Goal: Task Accomplishment & Management: Complete application form

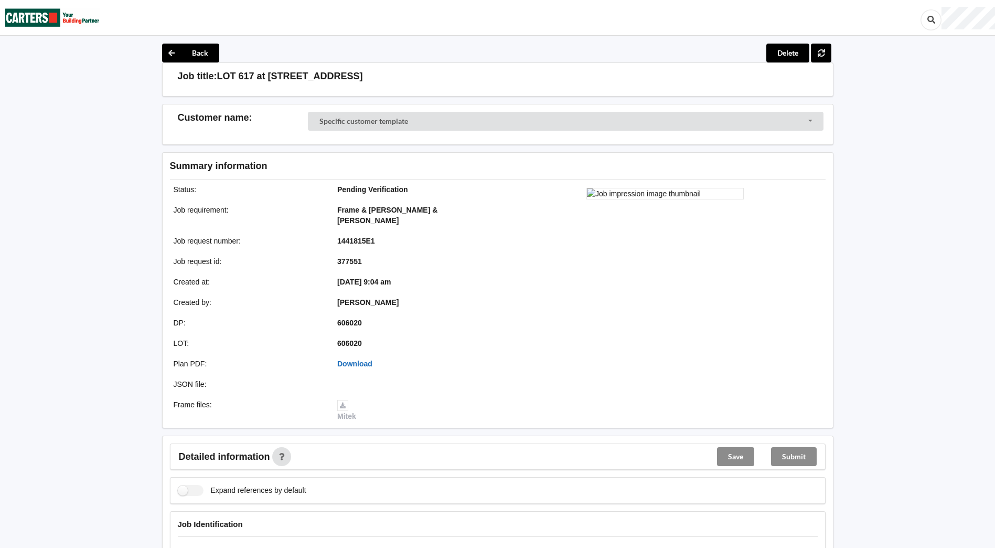
click at [359, 359] on link "Download" at bounding box center [354, 363] width 35 height 8
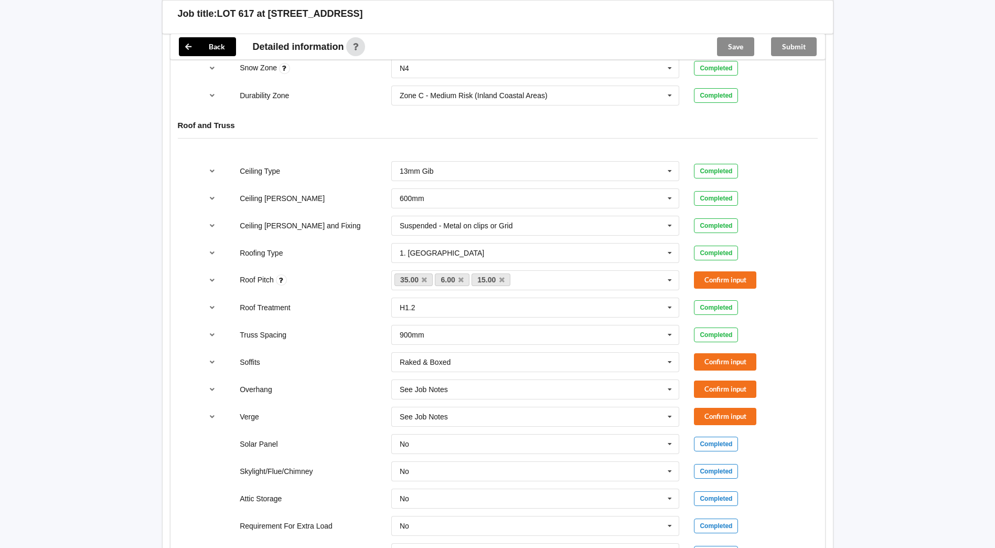
scroll to position [630, 0]
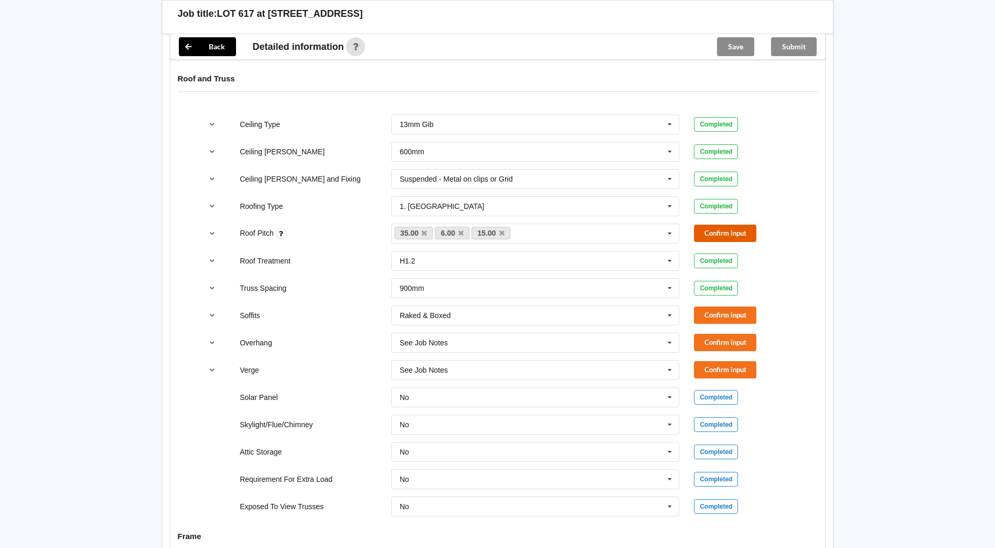
click at [726, 230] on button "Confirm input" at bounding box center [725, 233] width 62 height 17
click at [720, 306] on button "Confirm input" at bounding box center [725, 314] width 62 height 17
click at [719, 334] on button "Confirm input" at bounding box center [725, 342] width 62 height 17
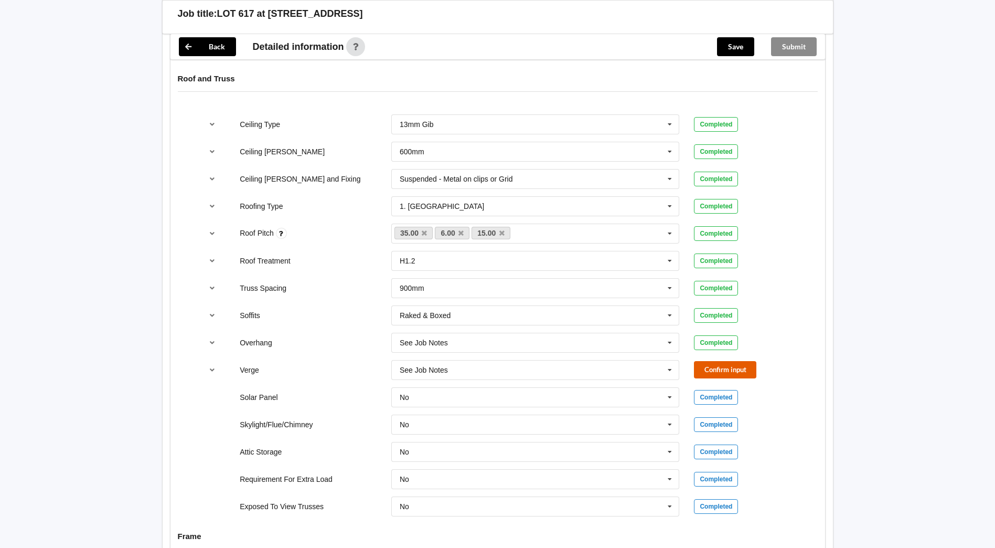
click at [716, 361] on button "Confirm input" at bounding box center [725, 369] width 62 height 17
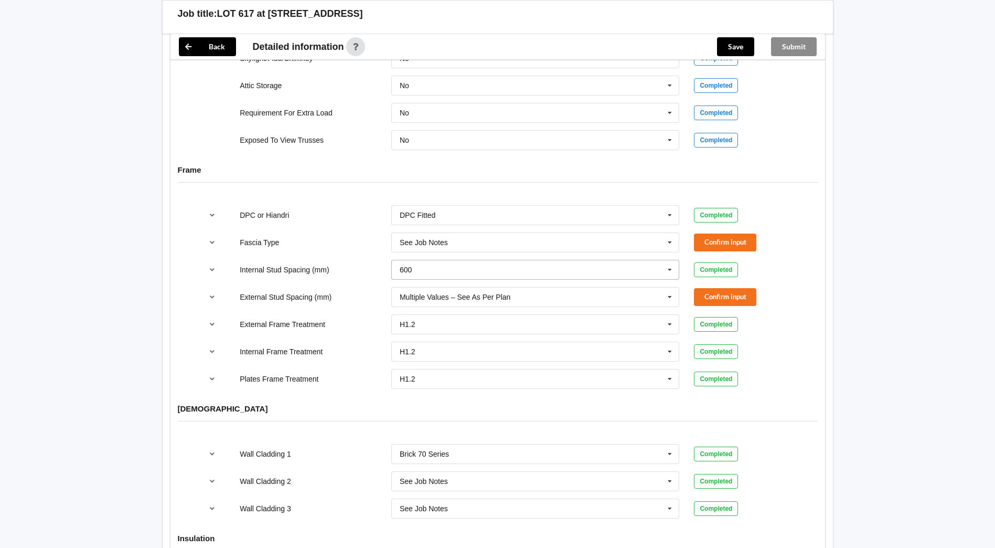
scroll to position [997, 0]
click at [724, 232] on button "Confirm input" at bounding box center [725, 240] width 62 height 17
click at [721, 288] on button "Confirm input" at bounding box center [725, 295] width 62 height 17
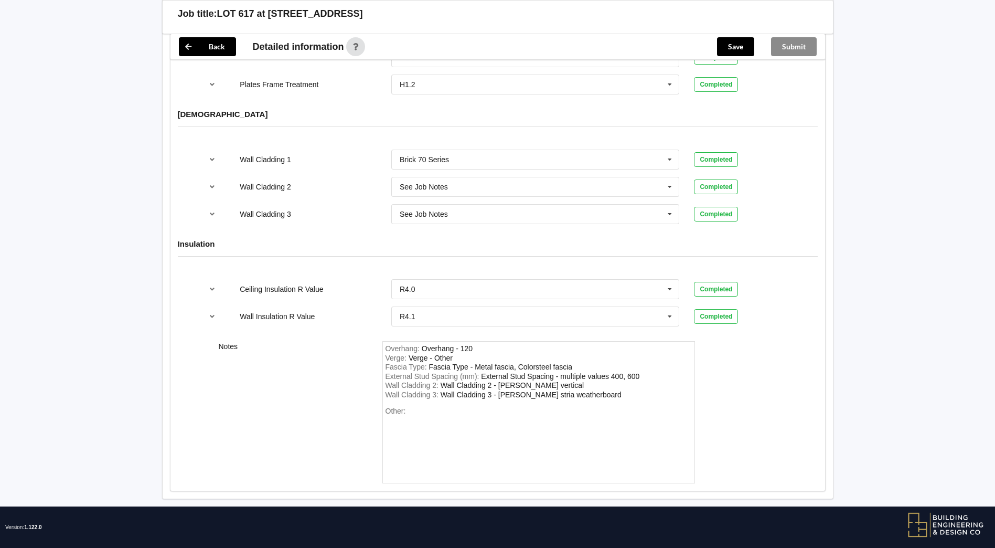
scroll to position [1291, 0]
click at [739, 46] on button "Save" at bounding box center [735, 46] width 37 height 19
click at [790, 50] on button "Submit" at bounding box center [794, 46] width 46 height 19
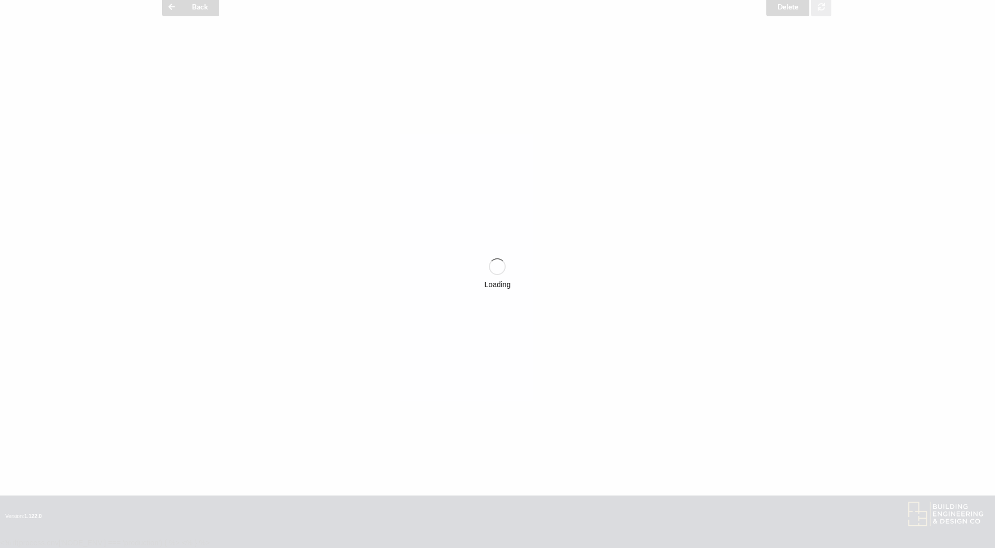
scroll to position [1242, 0]
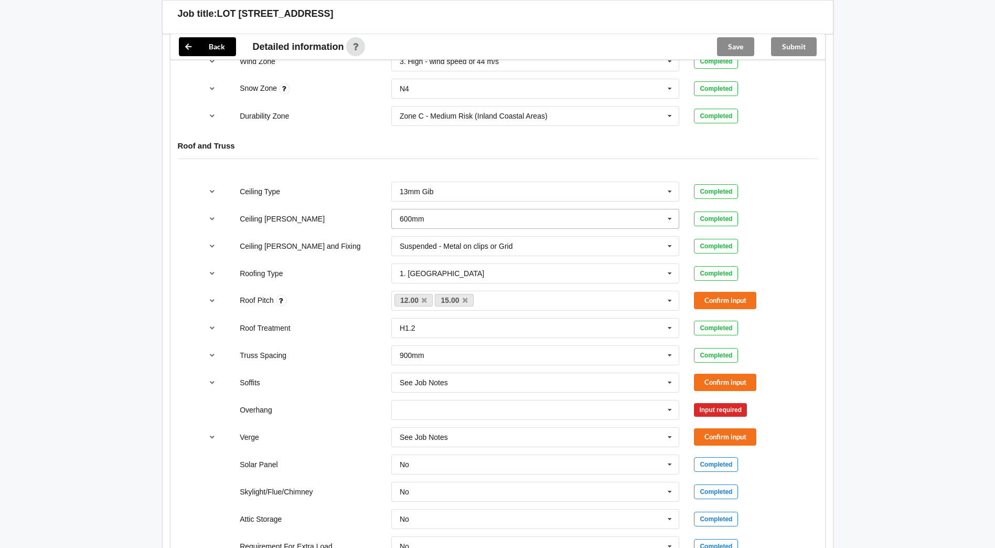
scroll to position [577, 0]
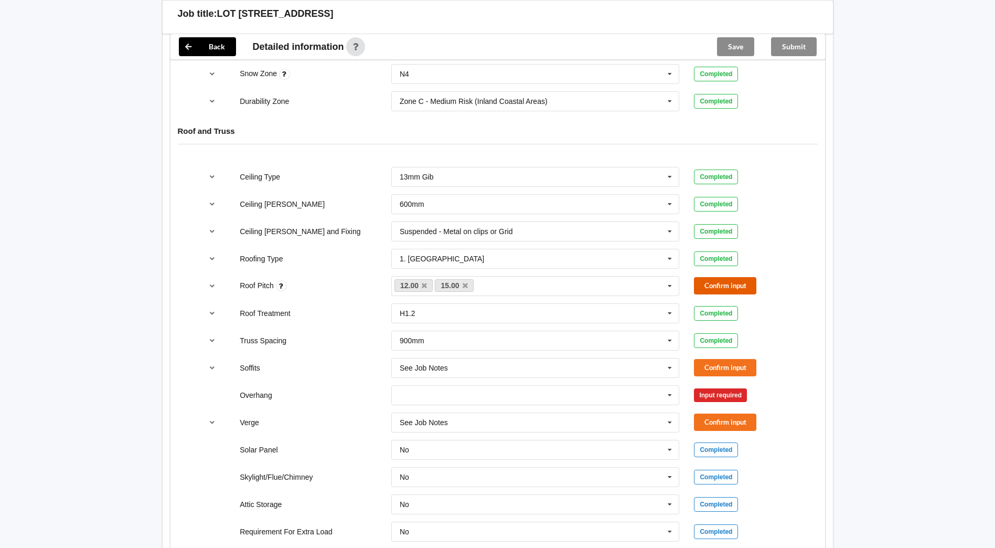
click at [730, 277] on button "Confirm input" at bounding box center [725, 285] width 62 height 17
click at [735, 359] on button "Confirm input" at bounding box center [725, 367] width 62 height 17
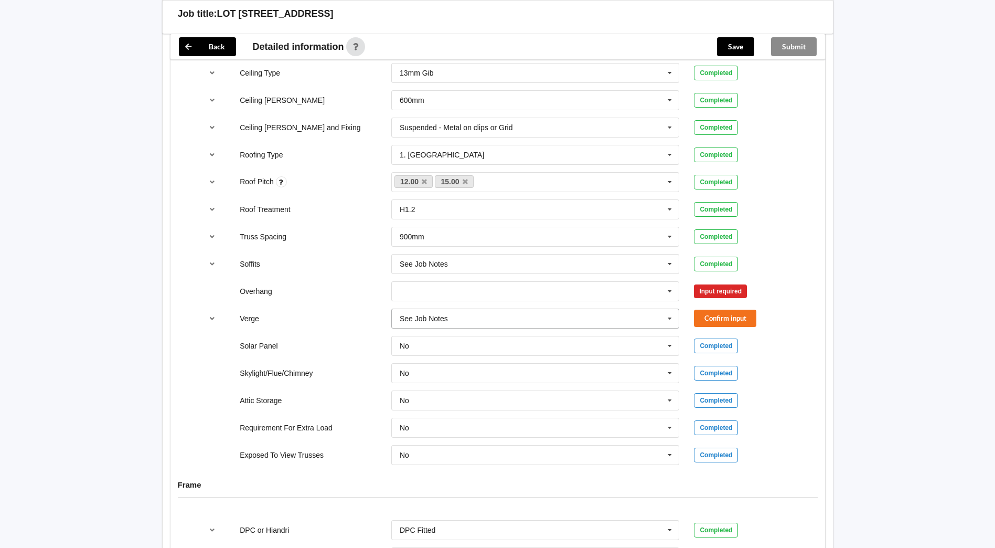
scroll to position [682, 0]
click at [667, 282] on icon at bounding box center [670, 290] width 16 height 19
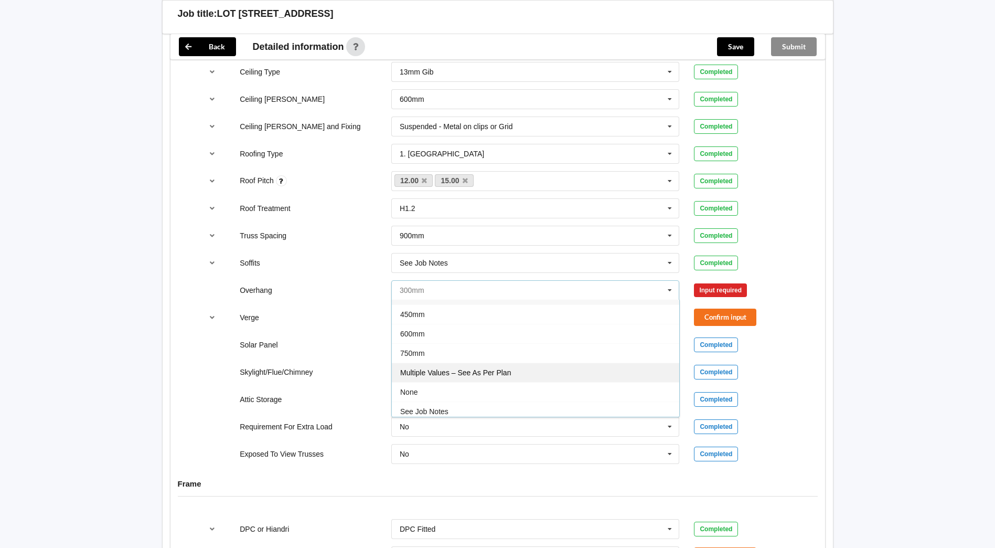
scroll to position [19, 0]
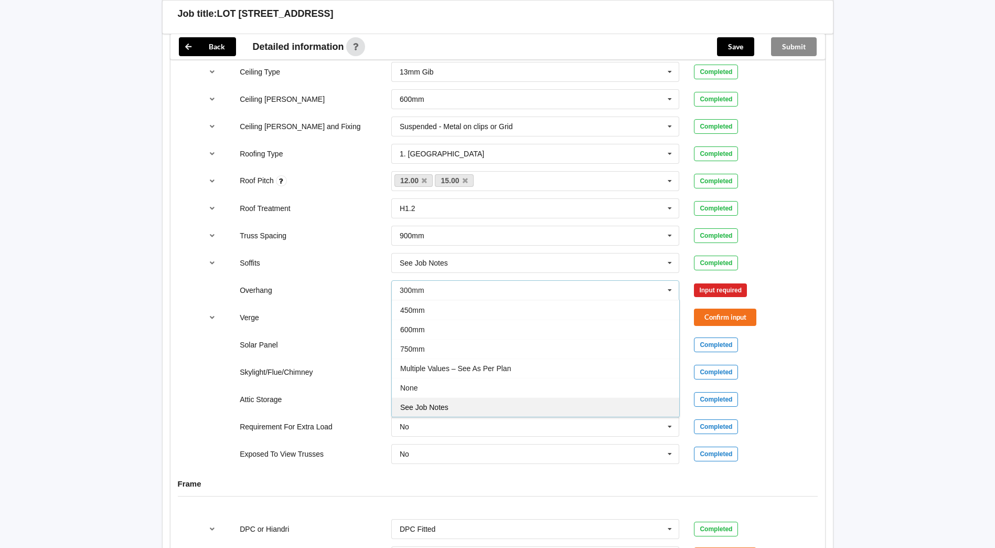
click at [439, 397] on div "See Job Notes" at bounding box center [536, 406] width 288 height 19
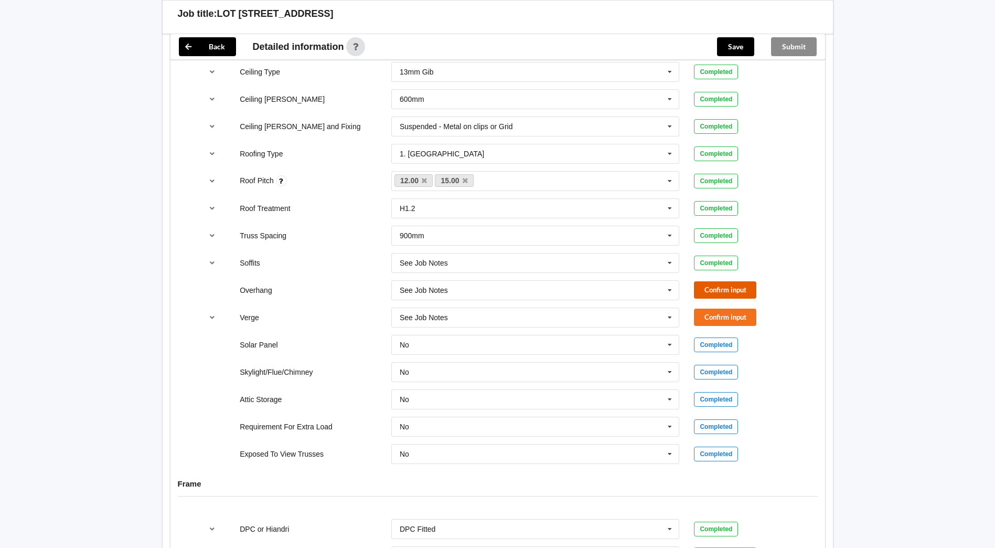
click at [714, 285] on button "Confirm input" at bounding box center [725, 289] width 62 height 17
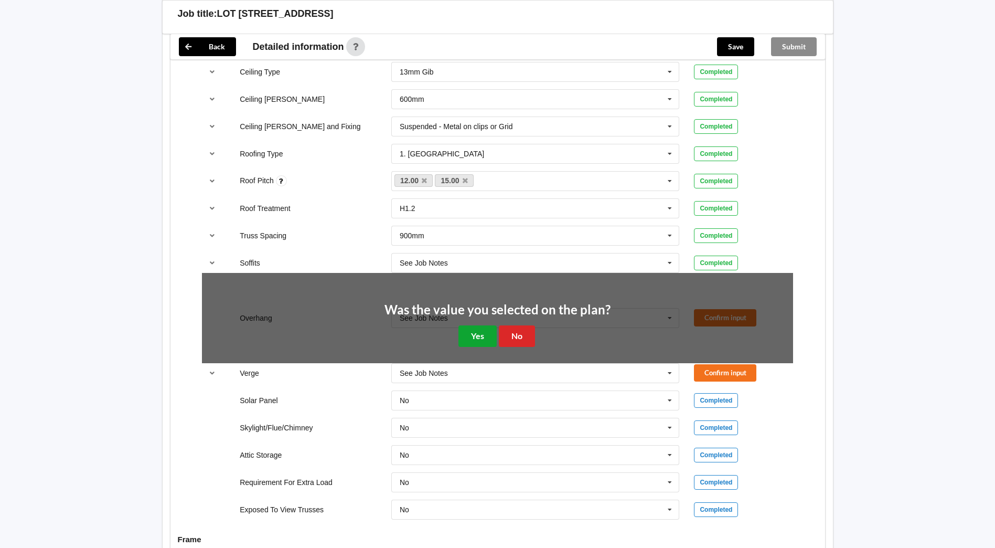
click at [472, 333] on button "Yes" at bounding box center [478, 336] width 38 height 22
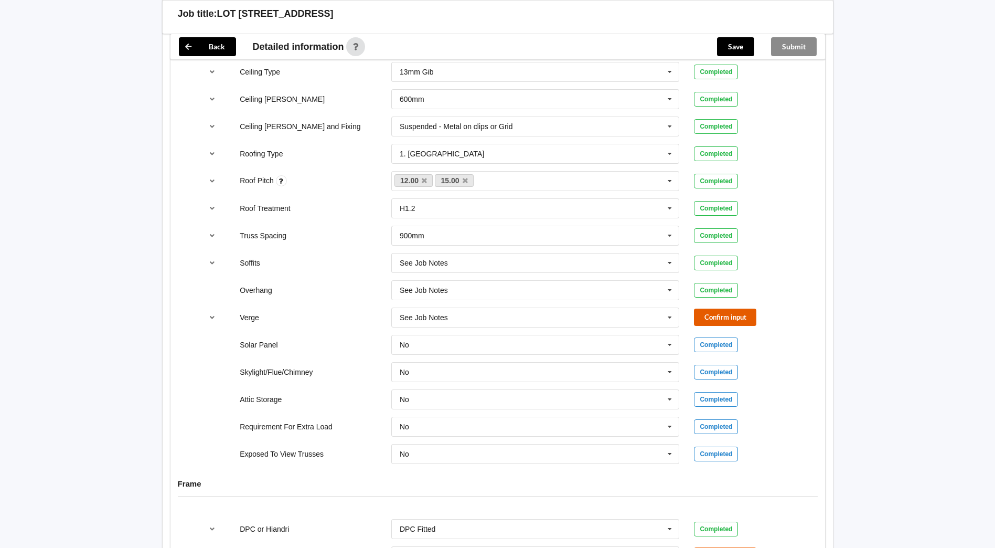
click at [730, 309] on button "Confirm input" at bounding box center [725, 317] width 62 height 17
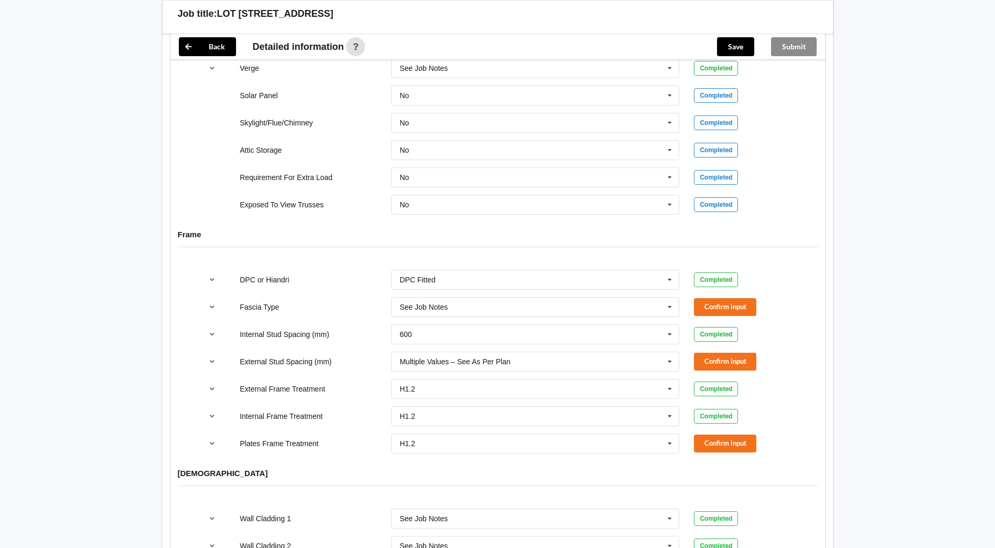
scroll to position [944, 0]
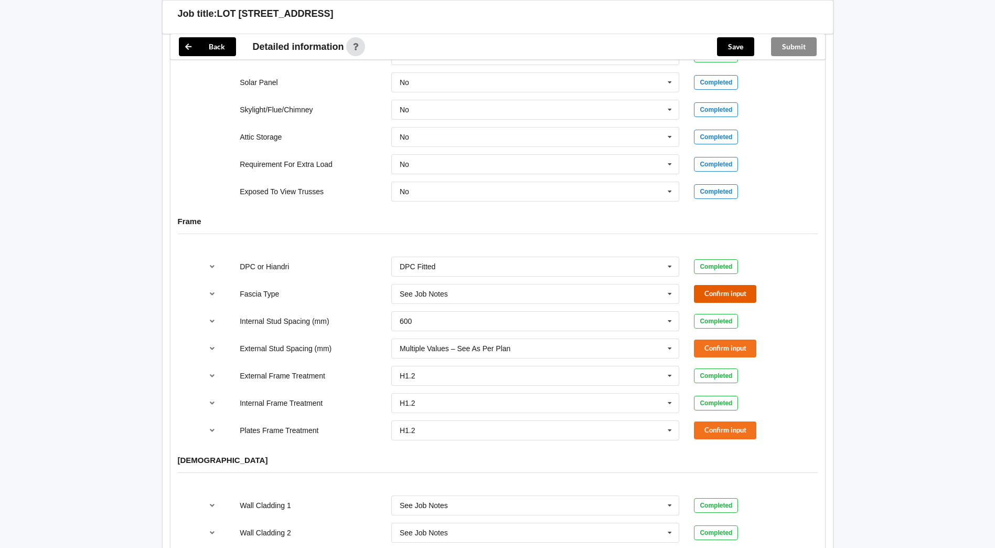
click at [752, 286] on button "Confirm input" at bounding box center [725, 293] width 62 height 17
click at [745, 339] on button "Confirm input" at bounding box center [725, 347] width 62 height 17
click at [735, 421] on button "Confirm input" at bounding box center [725, 429] width 62 height 17
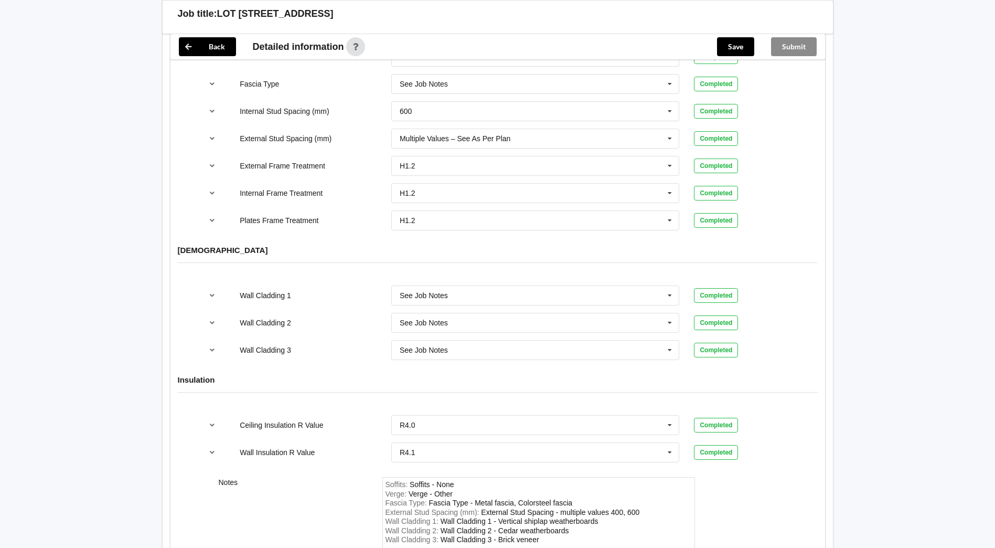
scroll to position [1300, 0]
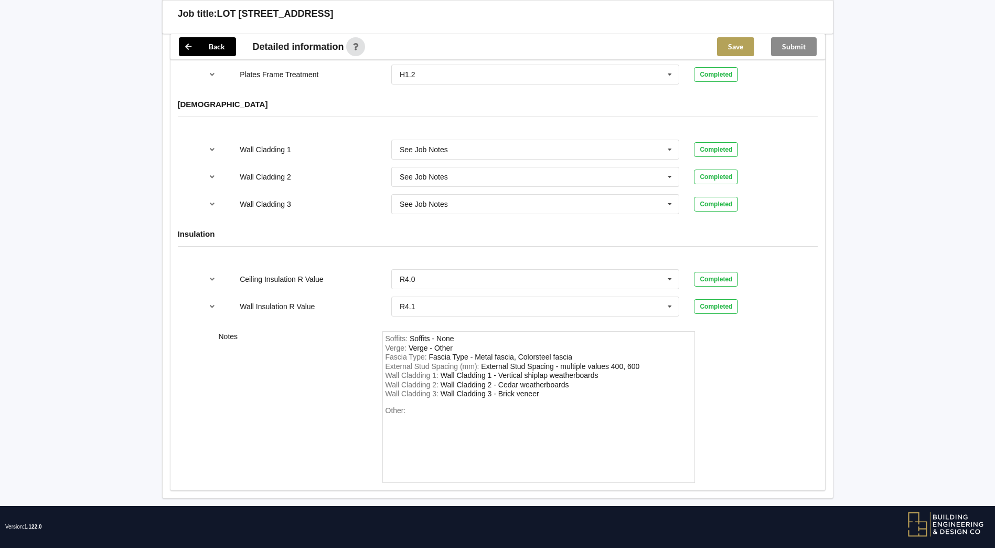
click at [735, 42] on button "Save" at bounding box center [735, 46] width 37 height 19
click at [788, 46] on button "Submit" at bounding box center [794, 46] width 46 height 19
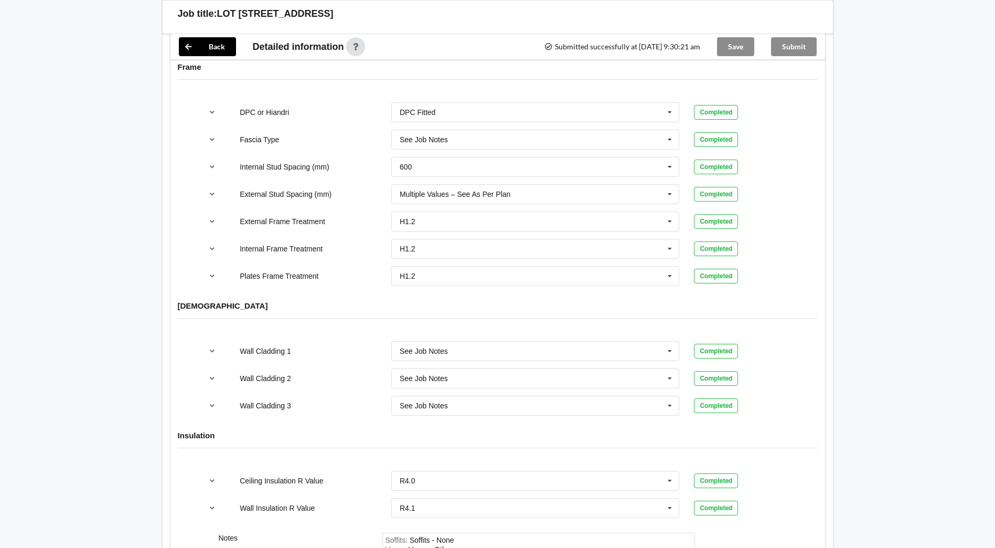
scroll to position [1252, 0]
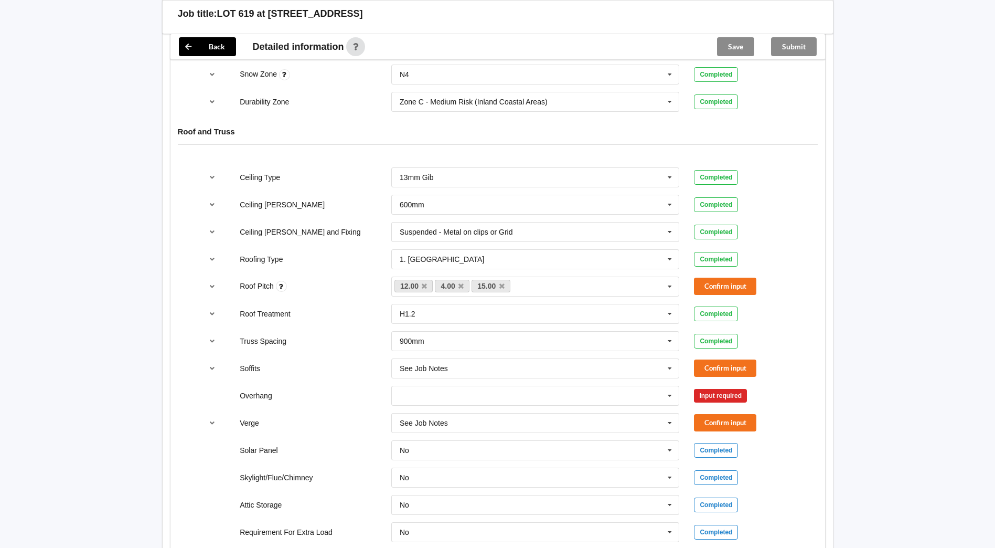
scroll to position [577, 0]
click at [725, 277] on button "Confirm input" at bounding box center [725, 285] width 62 height 17
click at [670, 388] on icon at bounding box center [670, 395] width 16 height 19
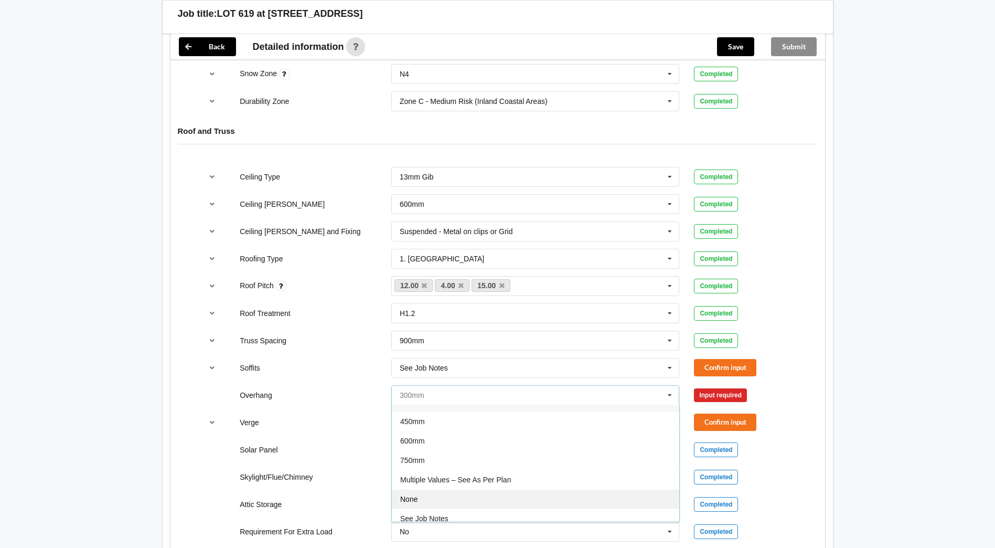
scroll to position [19, 0]
click at [437, 508] on span "See Job Notes" at bounding box center [424, 512] width 48 height 8
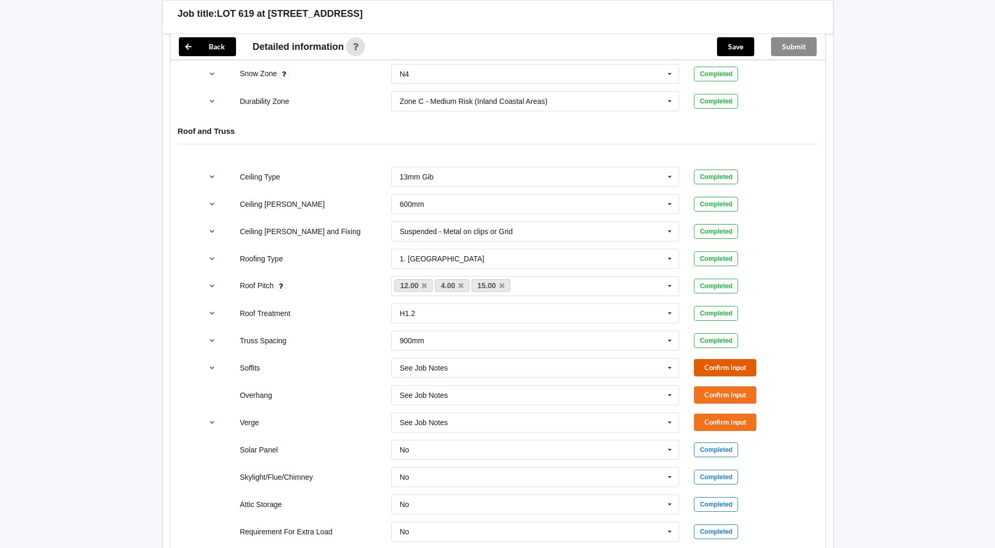
click at [738, 359] on button "Confirm input" at bounding box center [725, 367] width 62 height 17
click at [734, 386] on button "Confirm input" at bounding box center [725, 394] width 62 height 17
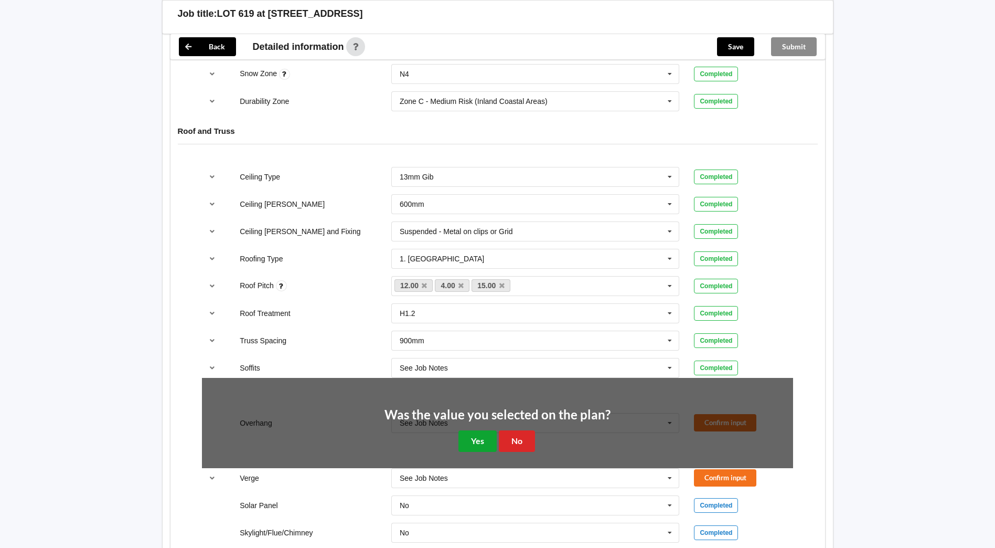
click at [471, 439] on button "Yes" at bounding box center [478, 441] width 38 height 22
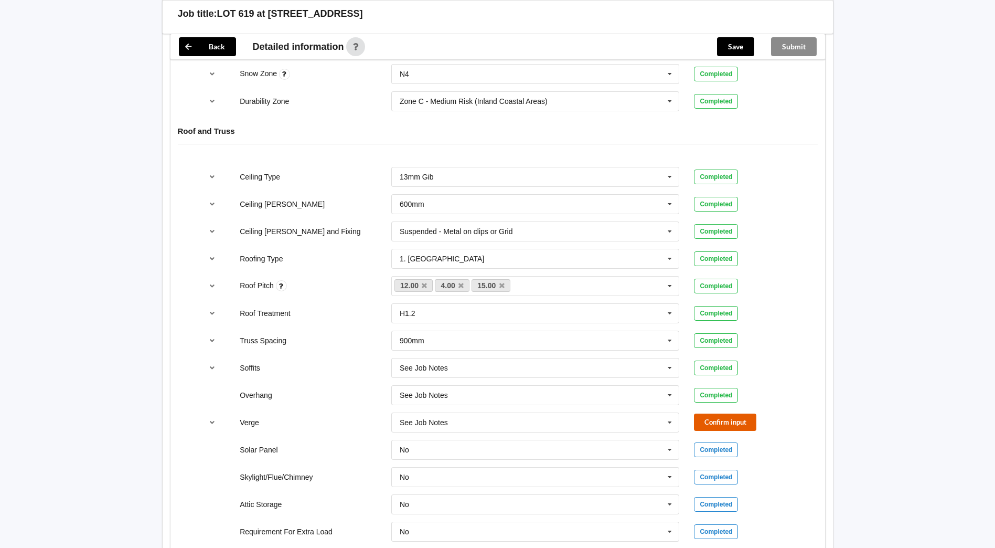
click at [729, 413] on button "Confirm input" at bounding box center [725, 421] width 62 height 17
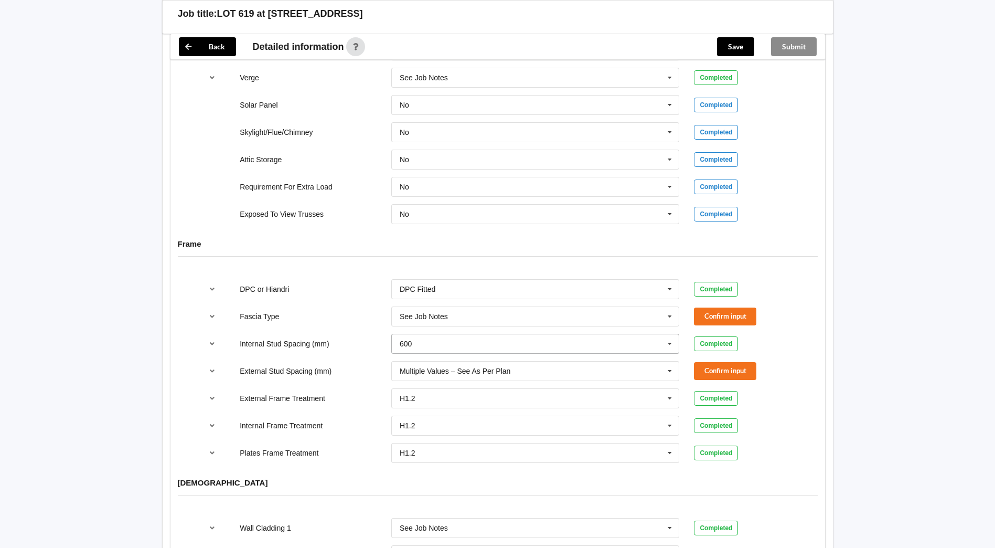
scroll to position [997, 0]
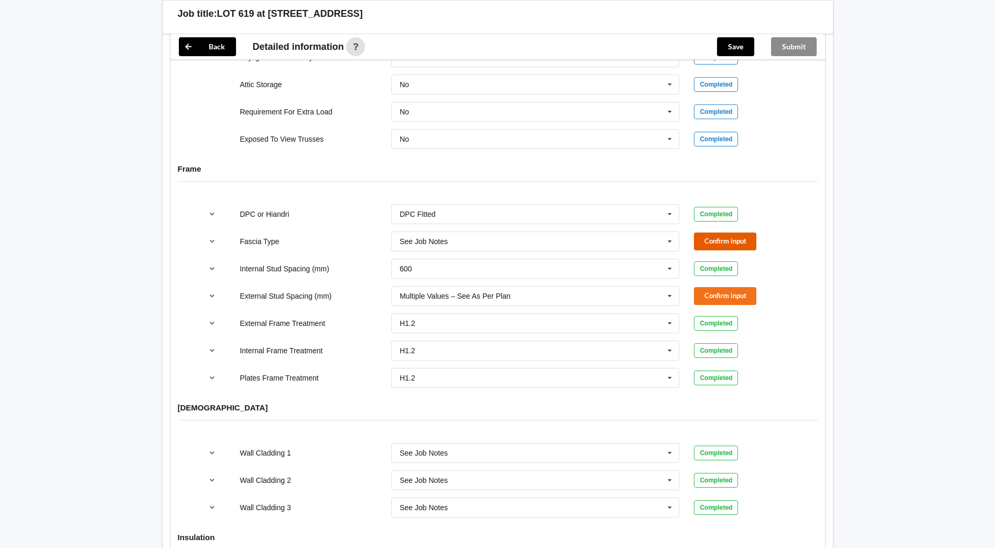
click at [724, 232] on button "Confirm input" at bounding box center [725, 240] width 62 height 17
click at [727, 287] on button "Confirm input" at bounding box center [725, 295] width 62 height 17
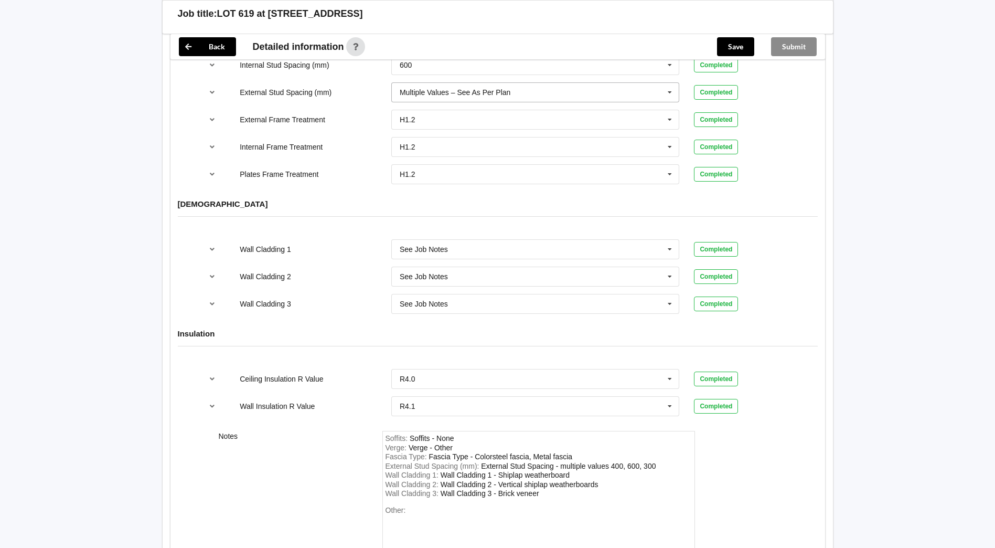
scroll to position [1143, 0]
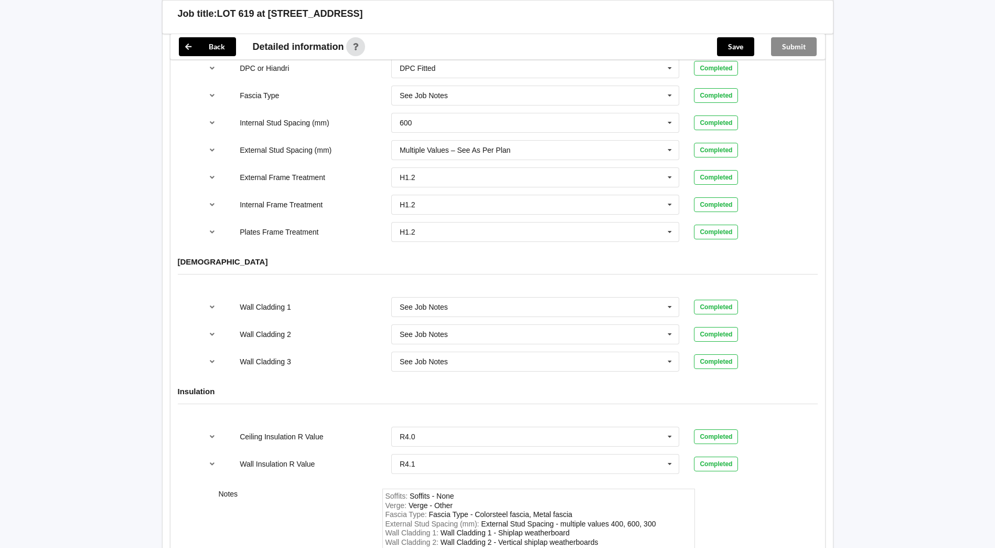
click at [739, 35] on div "Save" at bounding box center [736, 46] width 54 height 25
click at [735, 42] on button "Save" at bounding box center [735, 46] width 37 height 19
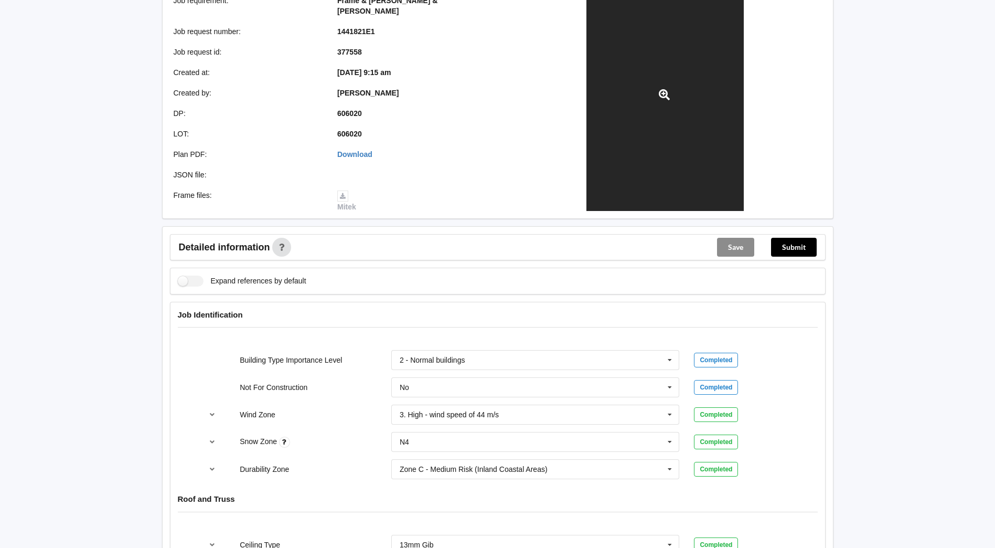
scroll to position [315, 0]
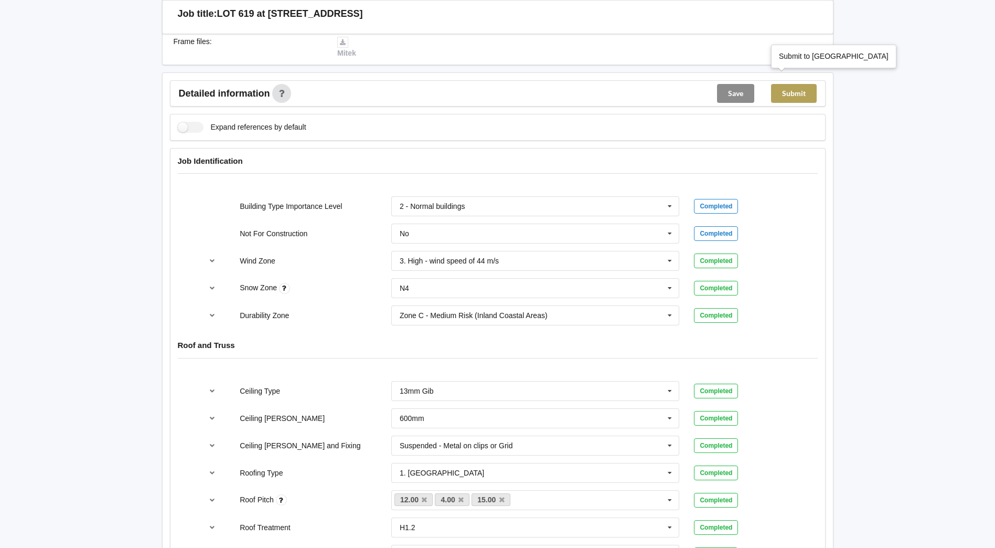
click at [799, 84] on button "Submit" at bounding box center [794, 93] width 46 height 19
click at [663, 279] on icon at bounding box center [670, 288] width 16 height 19
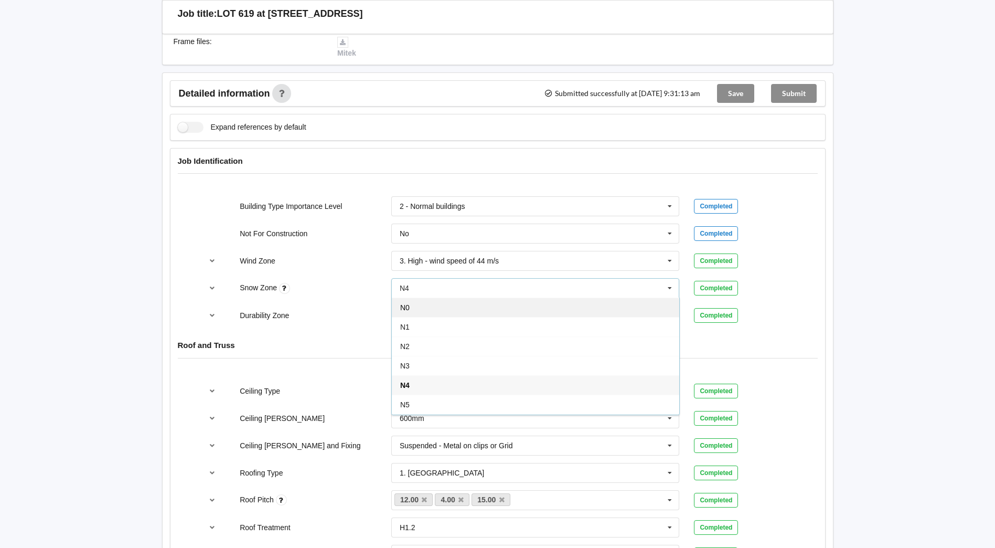
click at [464, 297] on div "N0" at bounding box center [536, 306] width 288 height 19
click at [708, 280] on button "Confirm input" at bounding box center [725, 288] width 62 height 17
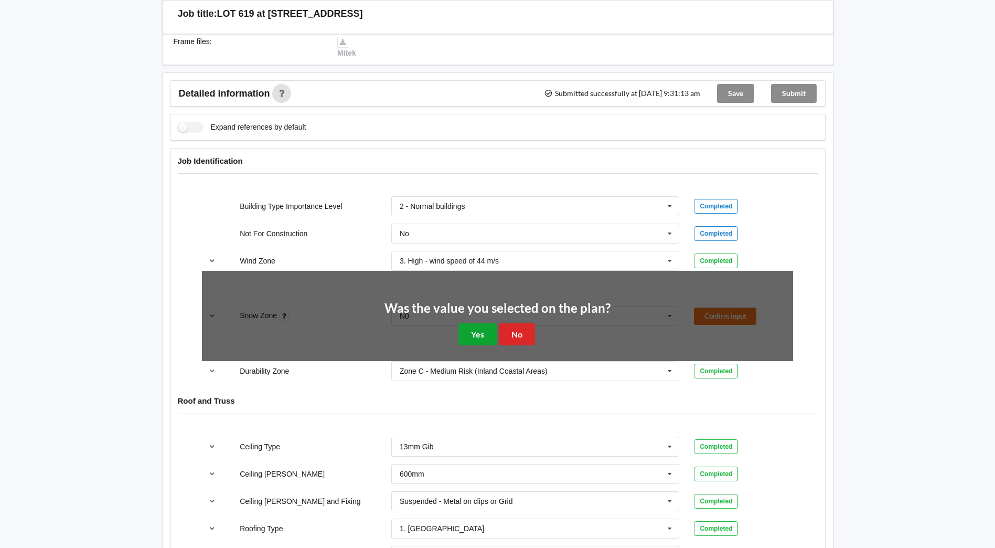
click at [465, 330] on button "Yes" at bounding box center [478, 334] width 38 height 22
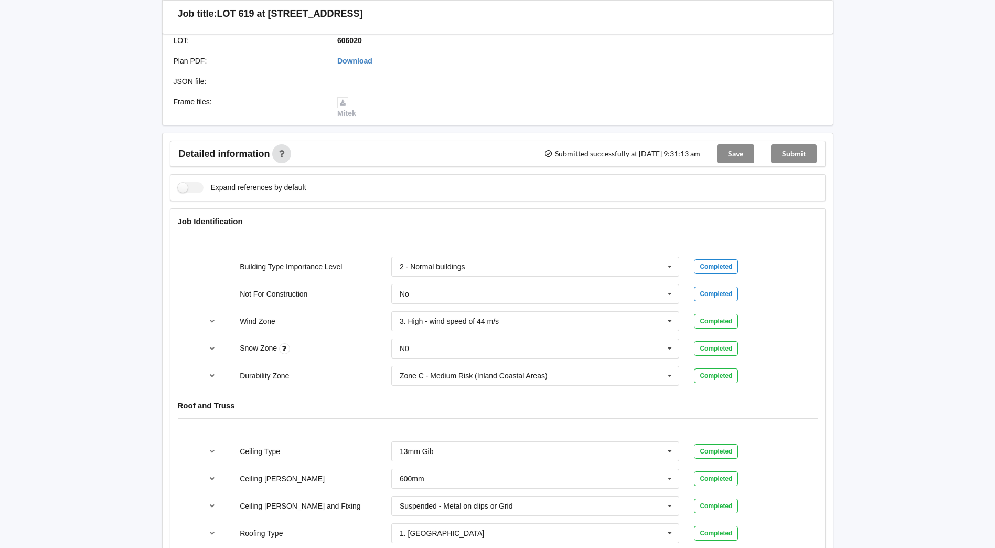
scroll to position [255, 0]
click at [788, 145] on div "Submit" at bounding box center [794, 153] width 62 height 25
click at [748, 144] on div "Save" at bounding box center [736, 153] width 54 height 25
click at [741, 144] on div "Save" at bounding box center [736, 153] width 54 height 25
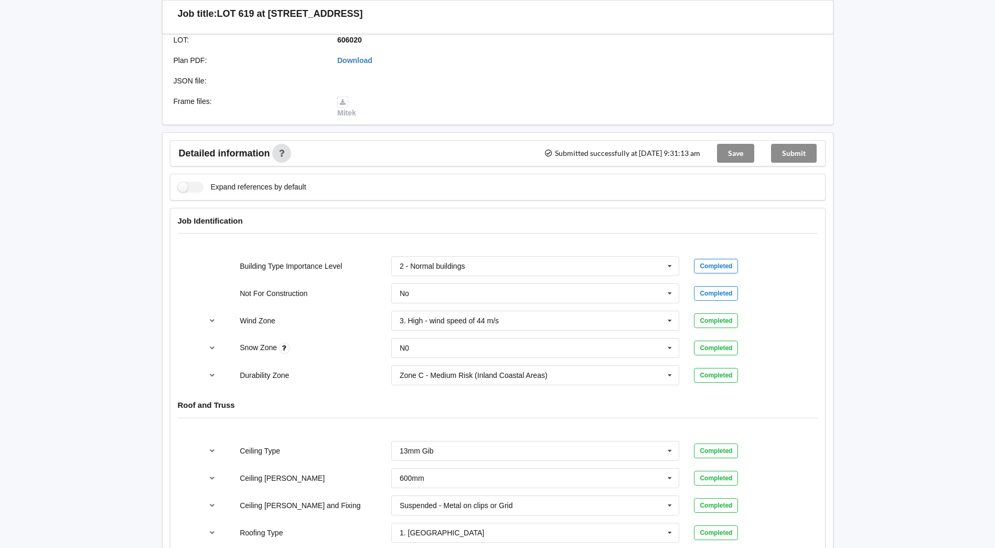
click at [807, 142] on div "Submit" at bounding box center [794, 153] width 62 height 25
